Goal: Task Accomplishment & Management: Use online tool/utility

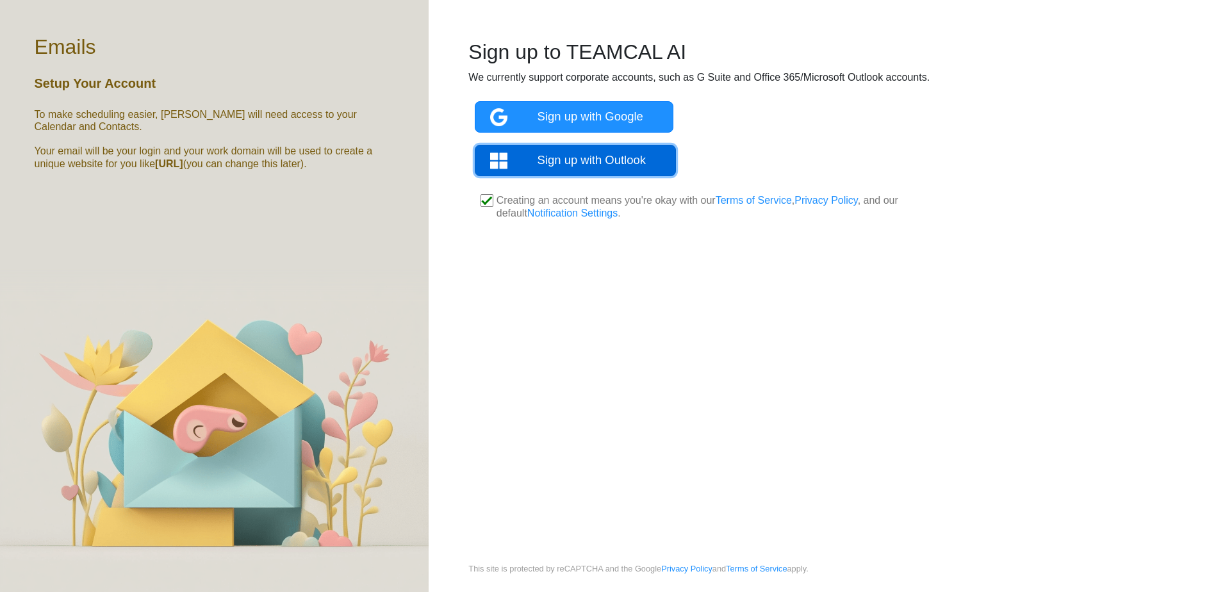
click at [598, 147] on link "Sign up with Outlook" at bounding box center [576, 160] width 202 height 31
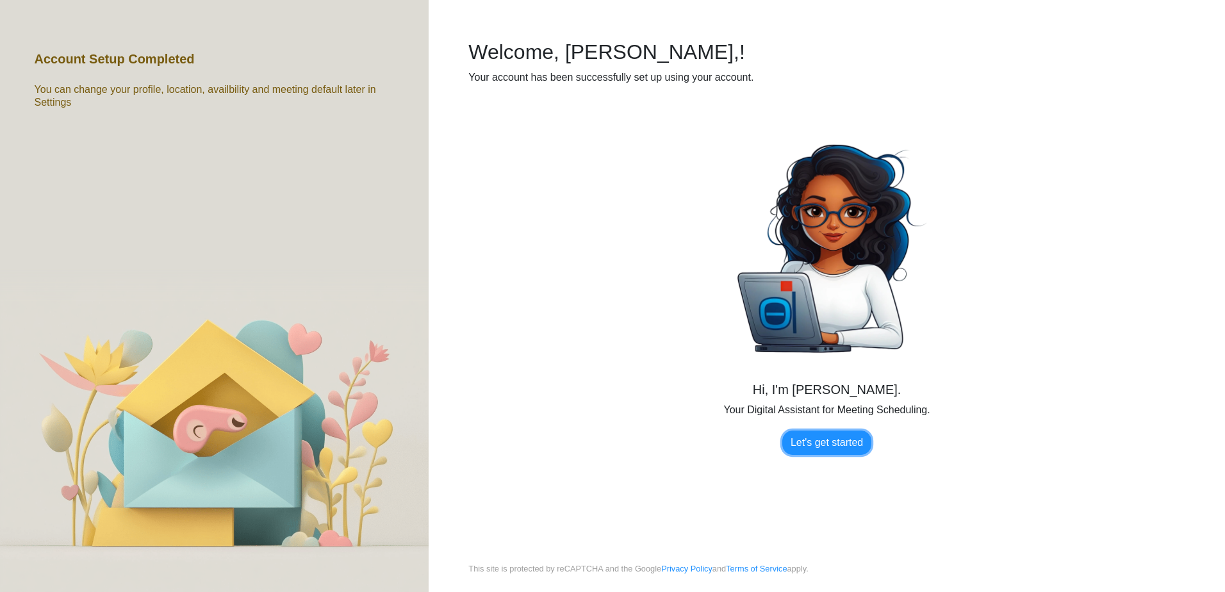
click at [819, 443] on link "Let's get started" at bounding box center [826, 443] width 89 height 24
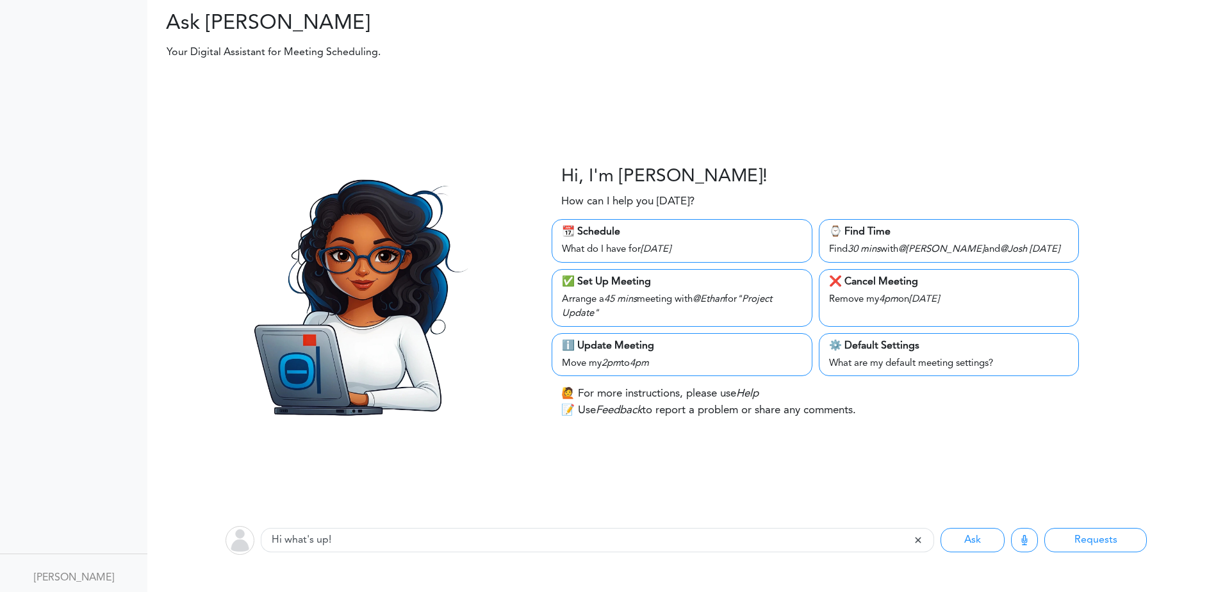
click at [894, 252] on div "Find 30 mins with @Mary and @Josh tomorrow" at bounding box center [949, 249] width 240 height 18
click at [874, 235] on div "⌚️ Find Time" at bounding box center [949, 231] width 240 height 15
click at [1030, 247] on icon "tomorrow" at bounding box center [1045, 250] width 30 height 10
click at [637, 292] on div "Arrange a 45 mins meeting with @Ethan for "Project Update"" at bounding box center [682, 306] width 240 height 32
click at [637, 243] on div "What do I have for Thursday" at bounding box center [682, 249] width 240 height 18
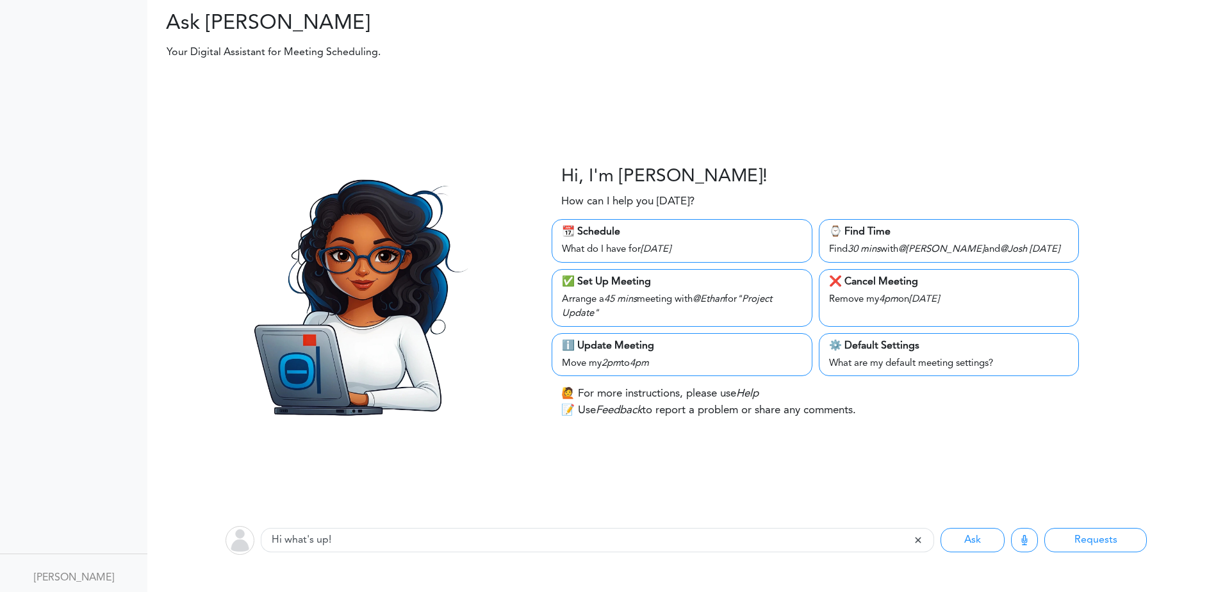
click at [637, 243] on div "What do I have for Thursday" at bounding box center [682, 249] width 240 height 18
click at [589, 223] on div "📆 Schedule What do I have for Thursday" at bounding box center [682, 241] width 260 height 44
drag, startPoint x: 585, startPoint y: 232, endPoint x: 586, endPoint y: 270, distance: 38.5
click at [585, 233] on div "📆 Schedule" at bounding box center [682, 231] width 240 height 15
click at [551, 541] on input "Hi what's up!" at bounding box center [587, 540] width 653 height 24
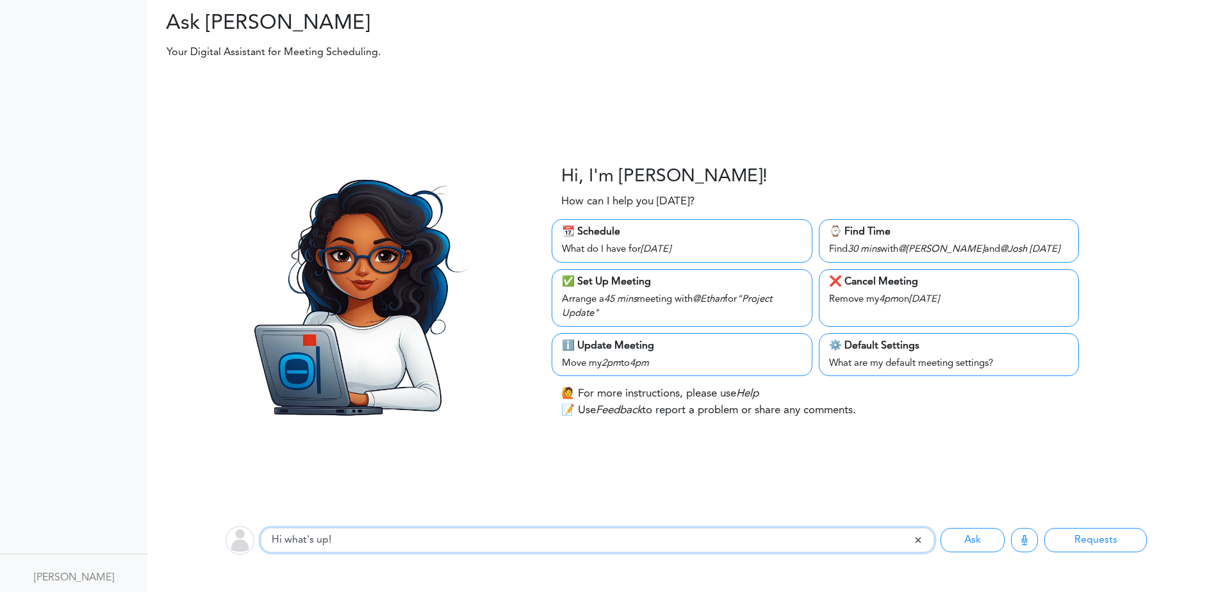
drag, startPoint x: 348, startPoint y: 541, endPoint x: 217, endPoint y: 526, distance: 132.2
click at [217, 526] on div "Listening... Hi what's up! Ask Requests" at bounding box center [686, 539] width 1097 height 51
type input "move my 1pm meeting today to 12:30pm today"
click at [973, 539] on button "Ask" at bounding box center [972, 540] width 64 height 24
click at [1074, 539] on button "Requests" at bounding box center [1095, 540] width 103 height 24
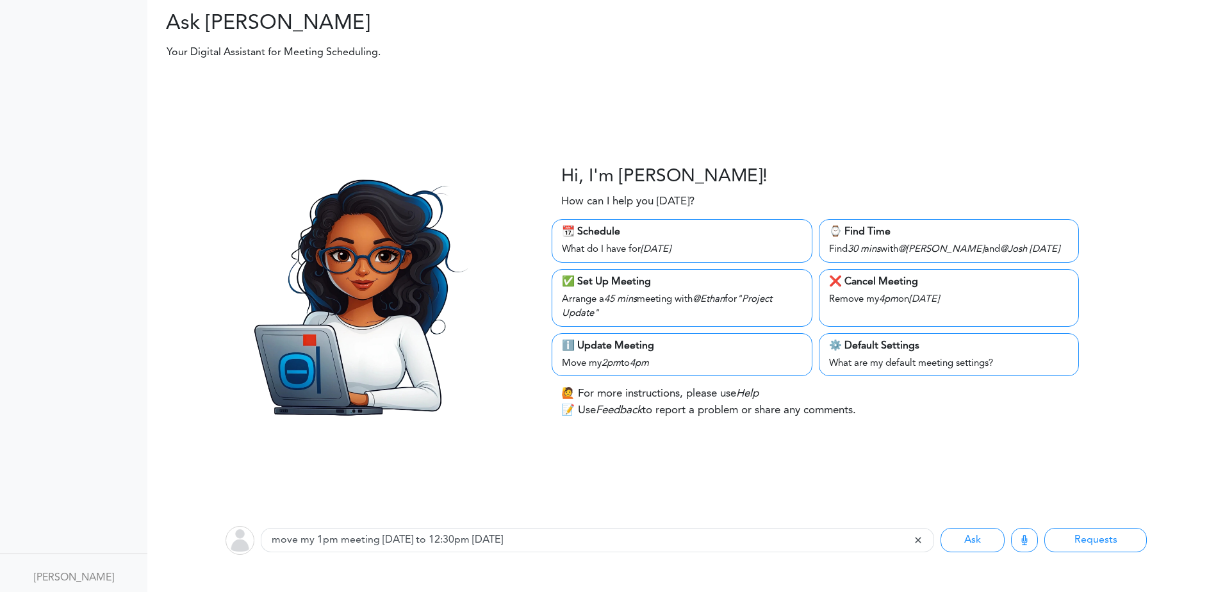
click at [597, 304] on div "Arrange a 45 mins meeting with @Ethan for "Project Update"" at bounding box center [682, 306] width 240 height 32
click at [614, 368] on icon "2pm" at bounding box center [611, 364] width 19 height 10
click at [637, 393] on p "🙋 For more instructions, please use Help" at bounding box center [659, 394] width 197 height 17
click at [939, 358] on div "What are my default meeting settings?" at bounding box center [949, 363] width 240 height 18
drag, startPoint x: 935, startPoint y: 299, endPoint x: 935, endPoint y: 290, distance: 9.6
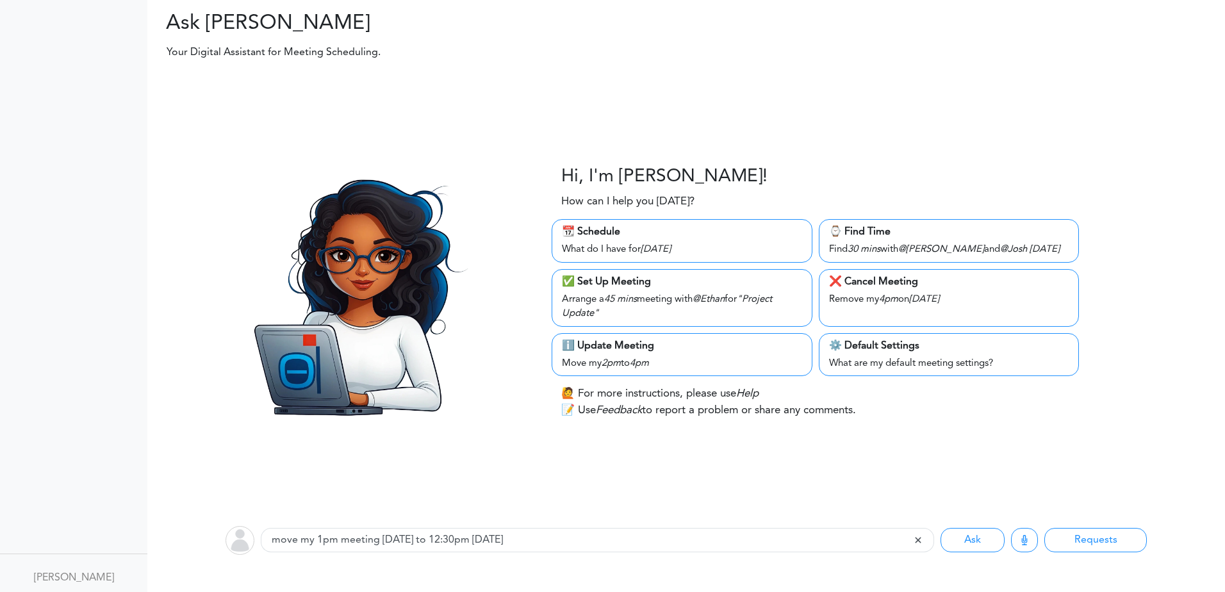
click at [935, 297] on icon "Tuesday" at bounding box center [924, 300] width 30 height 10
click at [932, 240] on div "Find 30 mins with @Mary and @Josh tomorrow" at bounding box center [949, 249] width 240 height 18
drag, startPoint x: 932, startPoint y: 240, endPoint x: 667, endPoint y: 243, distance: 265.3
click at [667, 243] on div "What do I have for Thursday" at bounding box center [682, 249] width 240 height 18
drag, startPoint x: 667, startPoint y: 243, endPoint x: 618, endPoint y: 172, distance: 86.7
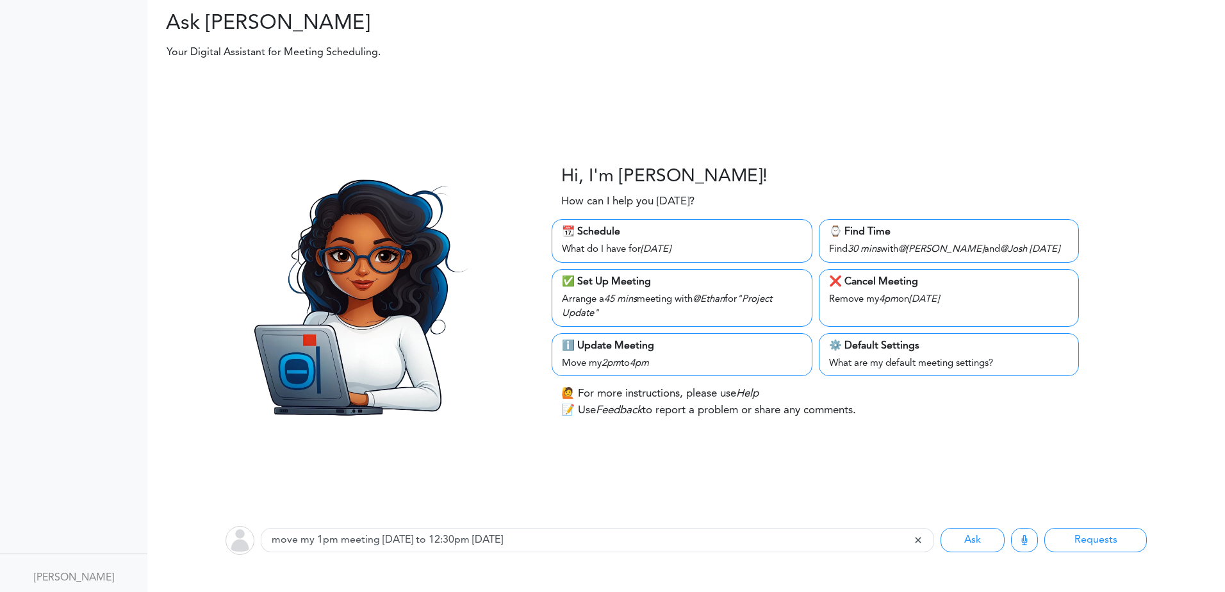
click at [618, 172] on h3 "Hi, I'm Zara!" at bounding box center [664, 178] width 206 height 22
click at [605, 246] on div "What do I have for Thursday" at bounding box center [682, 249] width 240 height 18
drag, startPoint x: 605, startPoint y: 246, endPoint x: 602, endPoint y: 311, distance: 65.4
click at [602, 310] on div "Arrange a 45 mins meeting with @Ethan for "Project Update"" at bounding box center [682, 306] width 240 height 32
click at [617, 411] on icon "Feedback" at bounding box center [619, 410] width 46 height 11
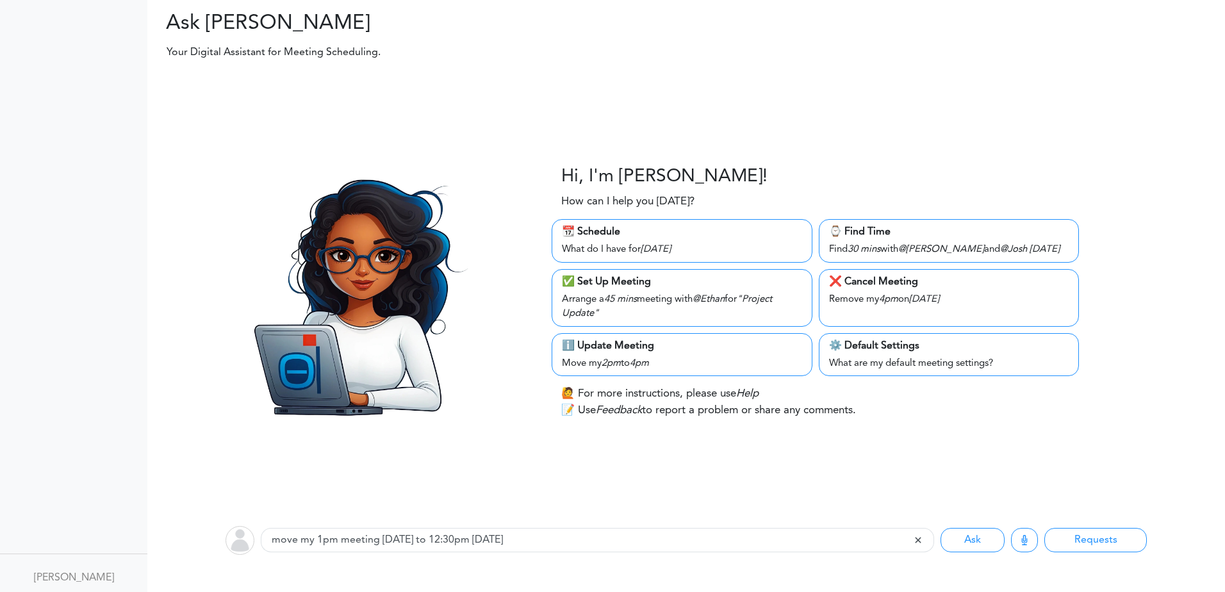
click at [618, 392] on p "🙋 For more instructions, please use Help" at bounding box center [659, 394] width 197 height 17
click at [975, 543] on button "Ask" at bounding box center [972, 540] width 64 height 24
click at [1085, 539] on button "Requests" at bounding box center [1095, 540] width 103 height 24
click at [916, 540] on span at bounding box center [923, 540] width 21 height 24
click at [917, 540] on span at bounding box center [923, 540] width 21 height 24
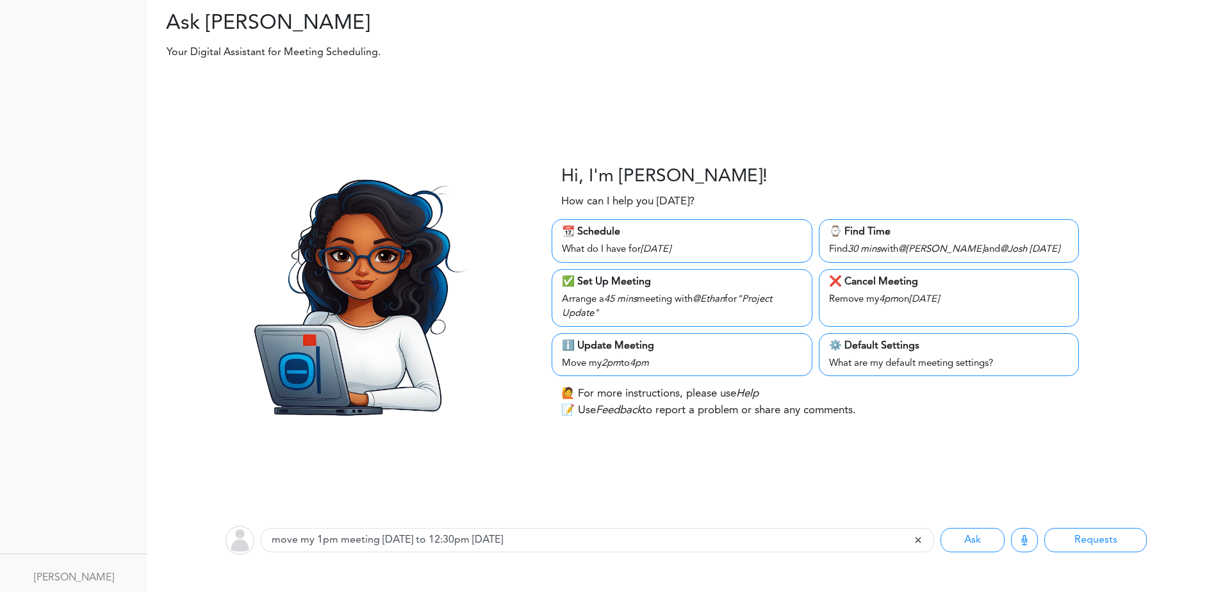
click at [391, 523] on div "Listening... move my 1pm meeting today to 12:30pm today Ask Requests" at bounding box center [686, 539] width 1097 height 51
click at [461, 543] on input "move my 1pm meeting today to 12:30pm today" at bounding box center [587, 540] width 653 height 24
drag, startPoint x: 520, startPoint y: 547, endPoint x: 452, endPoint y: 545, distance: 67.9
click at [511, 547] on input "move my 1pm meeting today to 12:30pm today" at bounding box center [587, 540] width 653 height 24
drag, startPoint x: 452, startPoint y: 545, endPoint x: 245, endPoint y: 550, distance: 206.3
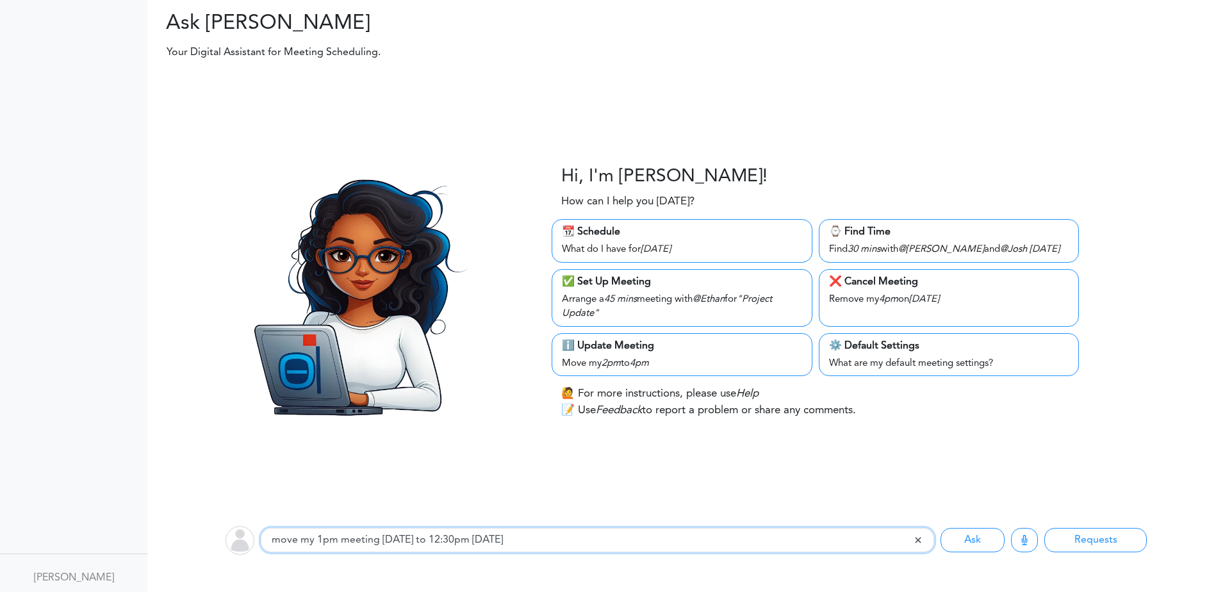
click at [245, 550] on div "Listening... move my 1pm meeting today to 12:30pm today Ask Requests" at bounding box center [686, 539] width 1097 height 51
click at [541, 543] on input "move my 1pm meeting today to 12:30pm today" at bounding box center [587, 540] width 653 height 24
click at [866, 251] on icon "30 mins" at bounding box center [864, 250] width 33 height 10
click at [903, 285] on div "❌ Cancel Meeting" at bounding box center [949, 281] width 240 height 15
click at [887, 357] on div "What are my default meeting settings?" at bounding box center [949, 363] width 240 height 18
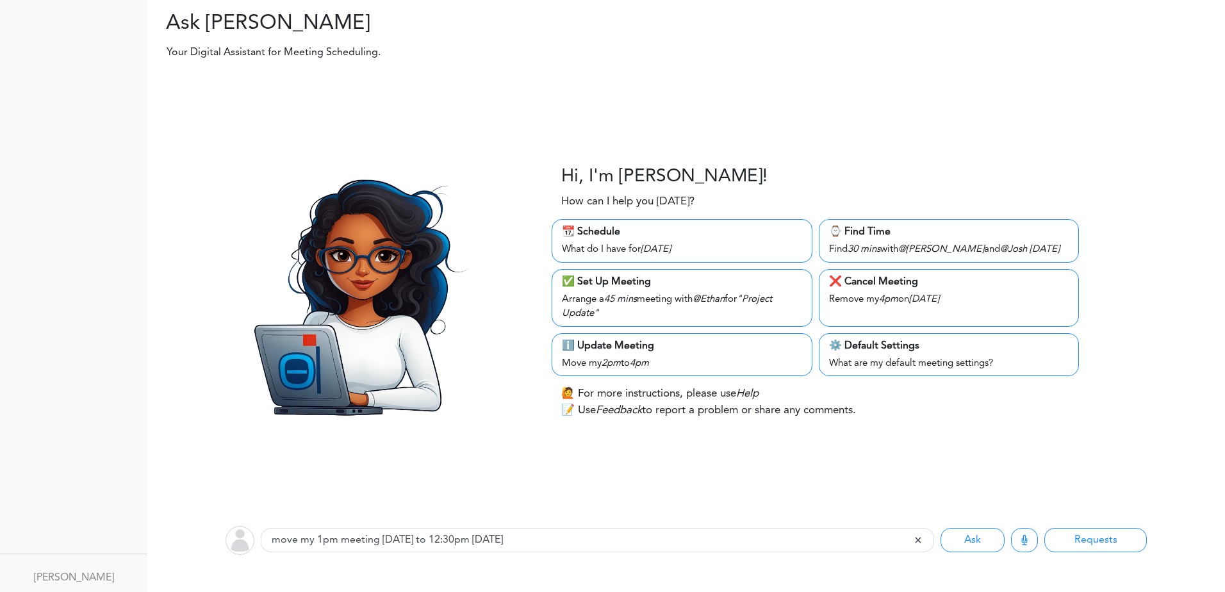
click at [693, 351] on div "ℹ️ Update Meeting" at bounding box center [682, 345] width 240 height 15
click at [193, 325] on div "Hi, I'm Zara! How can I help you today? 📆 Schedule What do I have for Thursday …" at bounding box center [686, 292] width 1097 height 444
click at [329, 547] on input "move my 1pm meeting today to 12:30pm today" at bounding box center [587, 540] width 653 height 24
click at [245, 538] on img at bounding box center [240, 540] width 29 height 29
click at [980, 539] on button "Ask" at bounding box center [972, 540] width 64 height 24
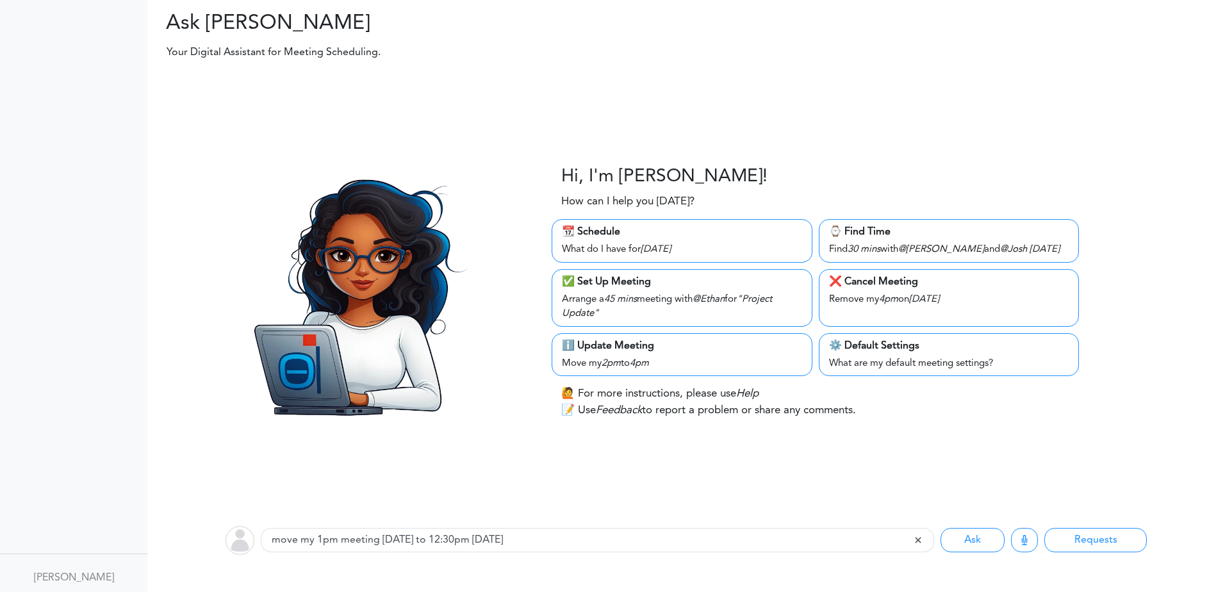
click at [915, 539] on span at bounding box center [923, 540] width 21 height 24
click at [917, 538] on span at bounding box center [923, 540] width 21 height 24
click at [622, 239] on div "📆 Schedule" at bounding box center [682, 231] width 240 height 15
click at [887, 213] on div "How can I help you today?" at bounding box center [897, 204] width 673 height 23
click at [891, 248] on div "Find 30 mins with @Mary and @Josh tomorrow" at bounding box center [949, 249] width 240 height 18
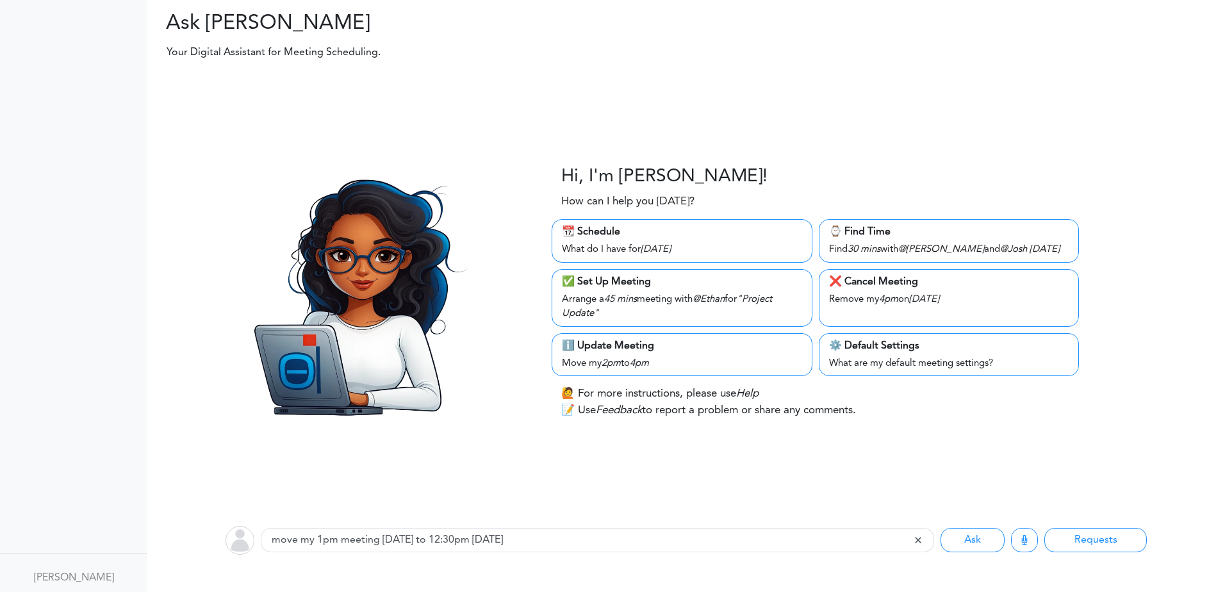
drag, startPoint x: 896, startPoint y: 286, endPoint x: 791, endPoint y: 285, distance: 104.4
click at [894, 288] on div "❌ Cancel Meeting" at bounding box center [949, 281] width 240 height 15
drag, startPoint x: 762, startPoint y: 283, endPoint x: 707, endPoint y: 283, distance: 54.5
click at [750, 283] on div "✅ Set Up Meeting" at bounding box center [682, 281] width 240 height 15
drag, startPoint x: 707, startPoint y: 283, endPoint x: 656, endPoint y: 281, distance: 51.3
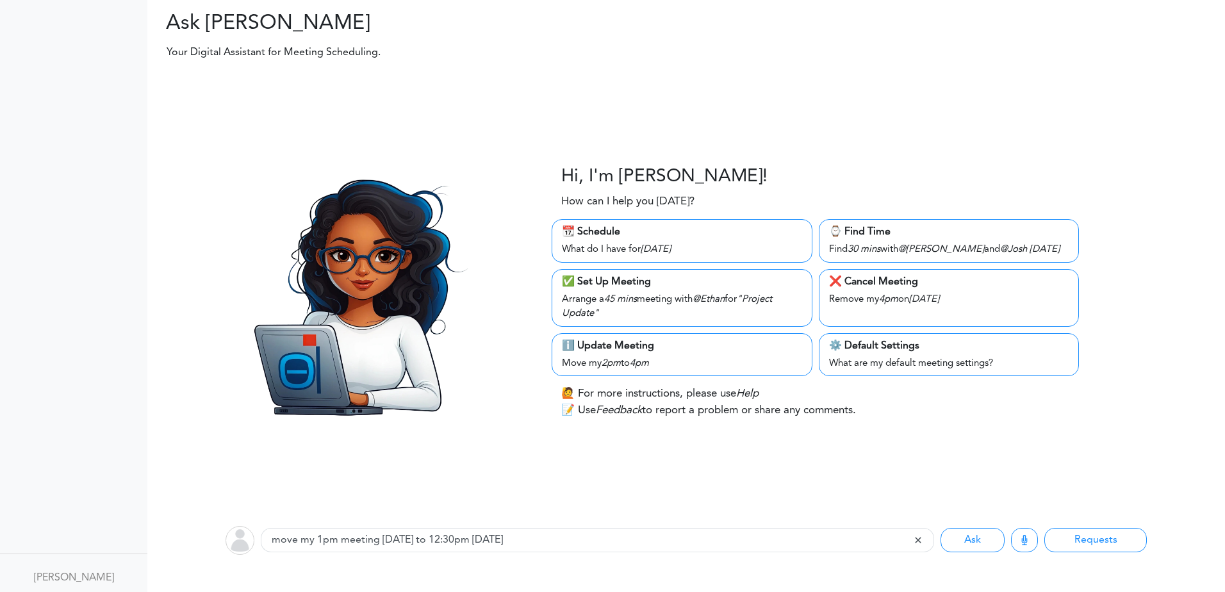
click at [682, 282] on div "✅ Set Up Meeting" at bounding box center [682, 281] width 240 height 15
click at [656, 281] on div "✅ Set Up Meeting" at bounding box center [682, 281] width 240 height 15
click at [689, 303] on div "Arrange a 45 mins meeting with @Ethan for "Project Update"" at bounding box center [682, 306] width 240 height 32
drag, startPoint x: 689, startPoint y: 303, endPoint x: 680, endPoint y: 352, distance: 50.0
click at [680, 352] on div "ℹ️ Update Meeting" at bounding box center [682, 345] width 240 height 15
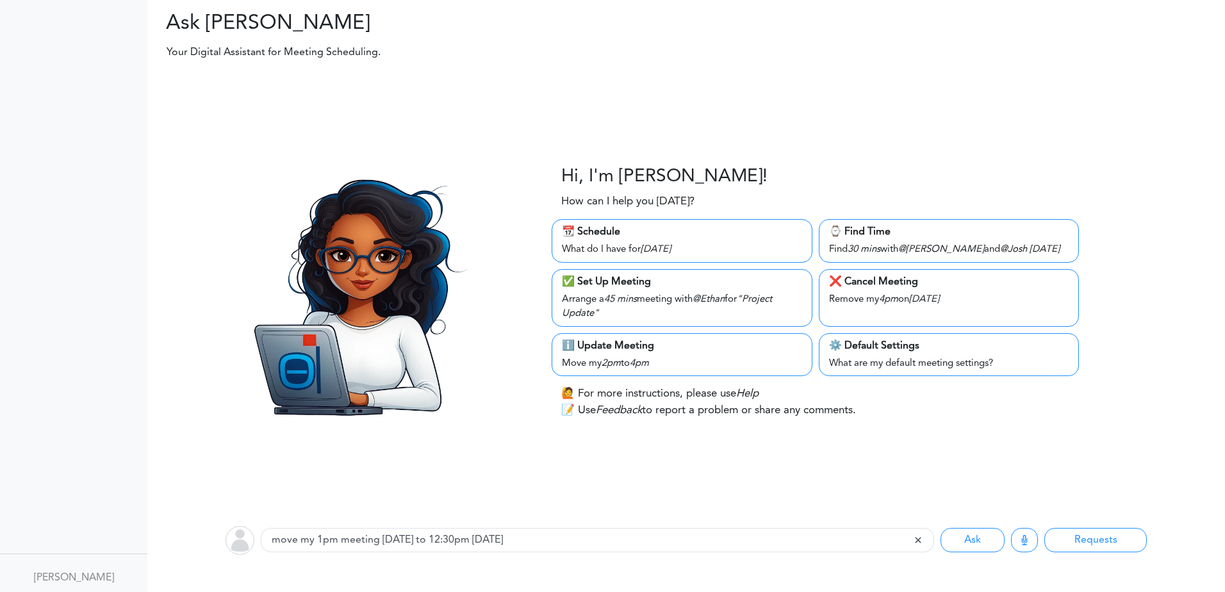
click at [832, 323] on div "❌ Cancel Meeting Remove my 4pm on Tuesday" at bounding box center [949, 298] width 260 height 58
drag, startPoint x: 832, startPoint y: 323, endPoint x: 891, endPoint y: 292, distance: 67.3
click at [891, 295] on icon "4pm" at bounding box center [888, 300] width 19 height 10
click at [853, 229] on div "⌚️ Find Time" at bounding box center [949, 231] width 240 height 15
click at [673, 227] on div "📆 Schedule" at bounding box center [682, 231] width 240 height 15
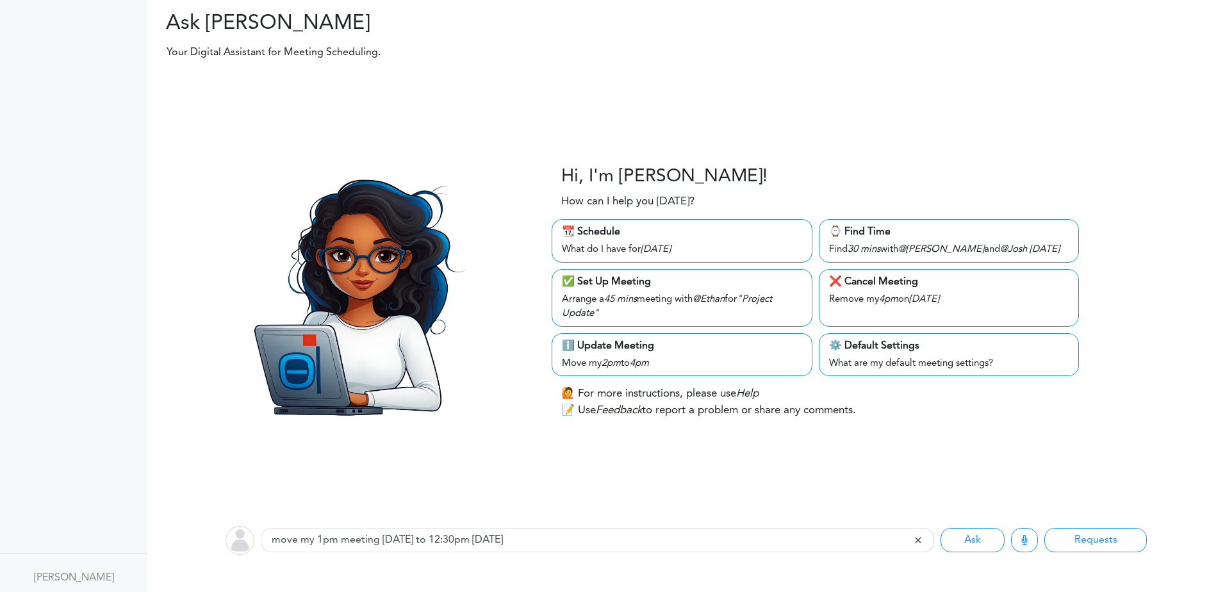
click at [600, 178] on h3 "Hi, I'm Zara!" at bounding box center [664, 178] width 206 height 22
click at [386, 545] on input "move my 1pm meeting today to 12:30pm today" at bounding box center [587, 540] width 653 height 24
drag, startPoint x: 435, startPoint y: 543, endPoint x: 523, endPoint y: 545, distance: 87.8
click at [438, 543] on input "move my 1pm meeting today to 12:30pm today" at bounding box center [587, 540] width 653 height 24
drag, startPoint x: 537, startPoint y: 545, endPoint x: 816, endPoint y: 527, distance: 279.9
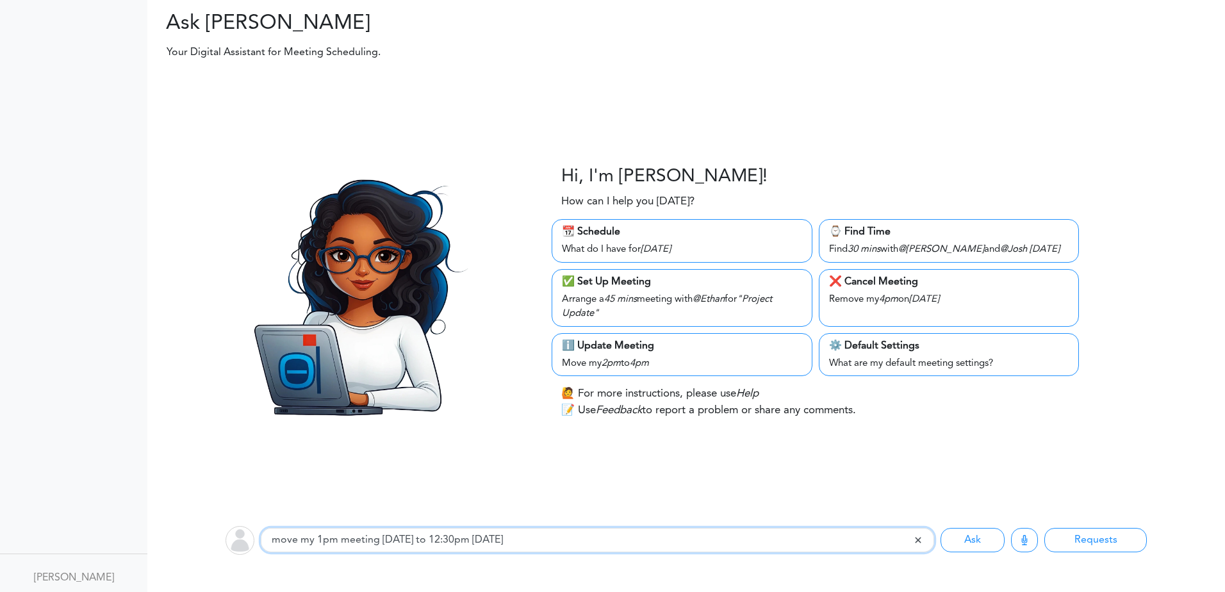
click at [541, 544] on input "move my 1pm meeting today to 12:30pm today" at bounding box center [587, 540] width 653 height 24
drag, startPoint x: 962, startPoint y: 536, endPoint x: 1088, endPoint y: 534, distance: 126.2
click at [966, 536] on button "Ask" at bounding box center [972, 540] width 64 height 24
click at [1110, 534] on button "Requests" at bounding box center [1095, 540] width 103 height 24
click at [684, 286] on div "✅ Set Up Meeting" at bounding box center [682, 281] width 240 height 15
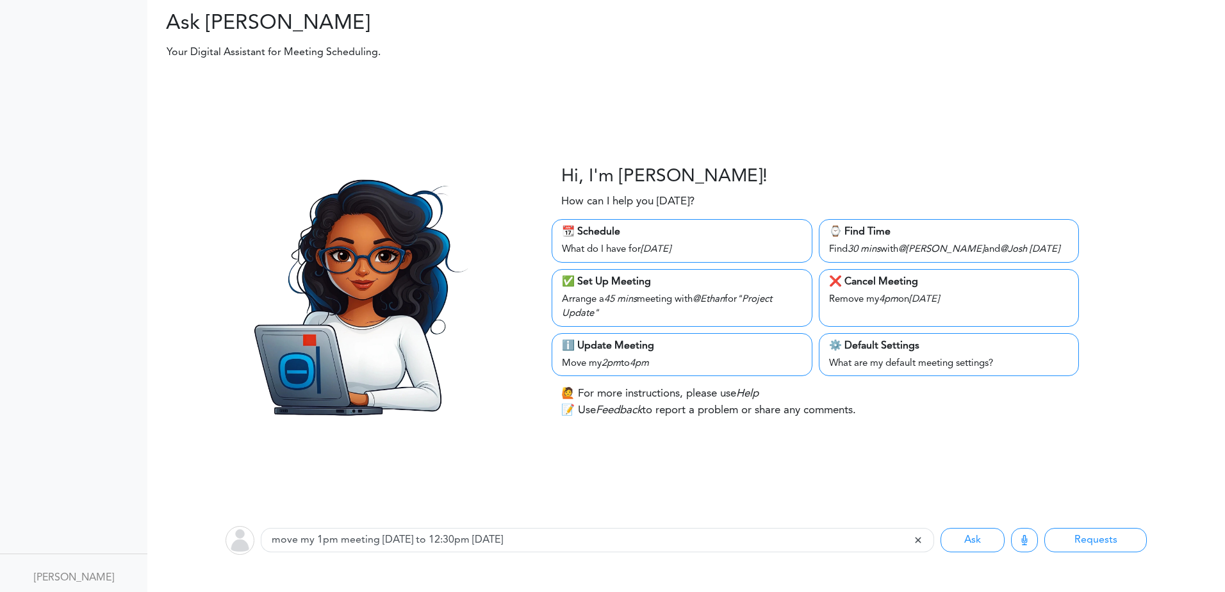
click at [689, 235] on div "📆 Schedule" at bounding box center [682, 231] width 240 height 15
click at [891, 224] on div "⌚️ Find Time Find 30 mins with @Mary and @Josh tomorrow" at bounding box center [949, 241] width 260 height 44
click at [488, 540] on input "move my 1pm meeting today to 12:30pm today" at bounding box center [587, 540] width 653 height 24
drag, startPoint x: 973, startPoint y: 539, endPoint x: 1008, endPoint y: 540, distance: 35.9
click at [974, 540] on button "Ask" at bounding box center [972, 540] width 64 height 24
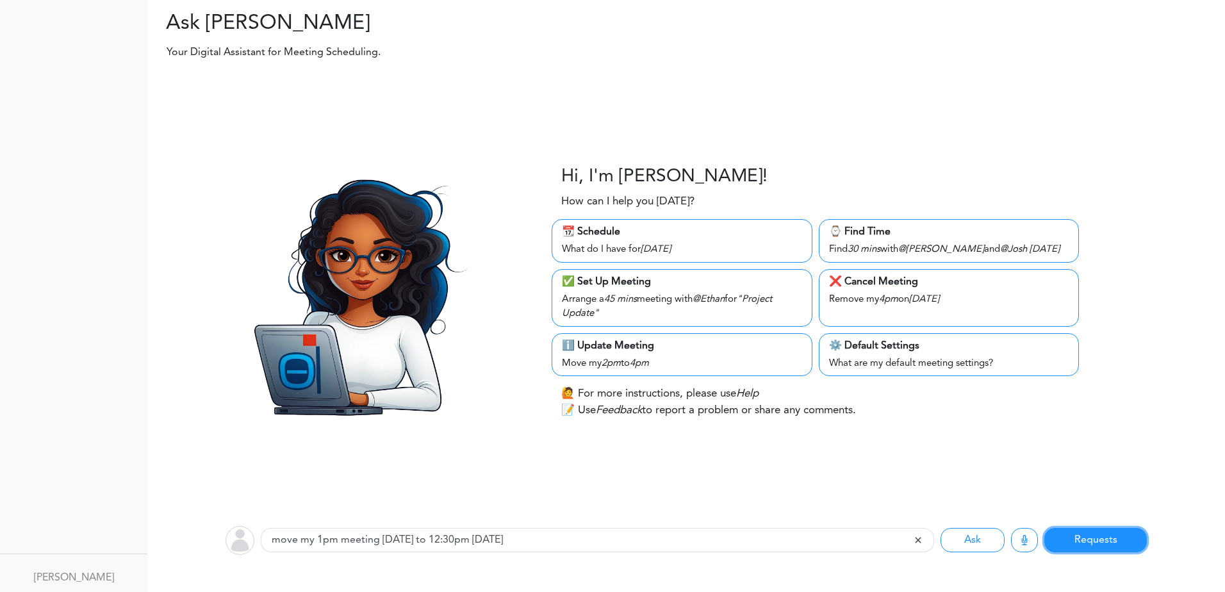
click at [1113, 540] on button "Requests" at bounding box center [1095, 540] width 103 height 24
click at [622, 242] on div "What do I have for Thursday" at bounding box center [682, 249] width 240 height 18
